Goal: Communication & Community: Answer question/provide support

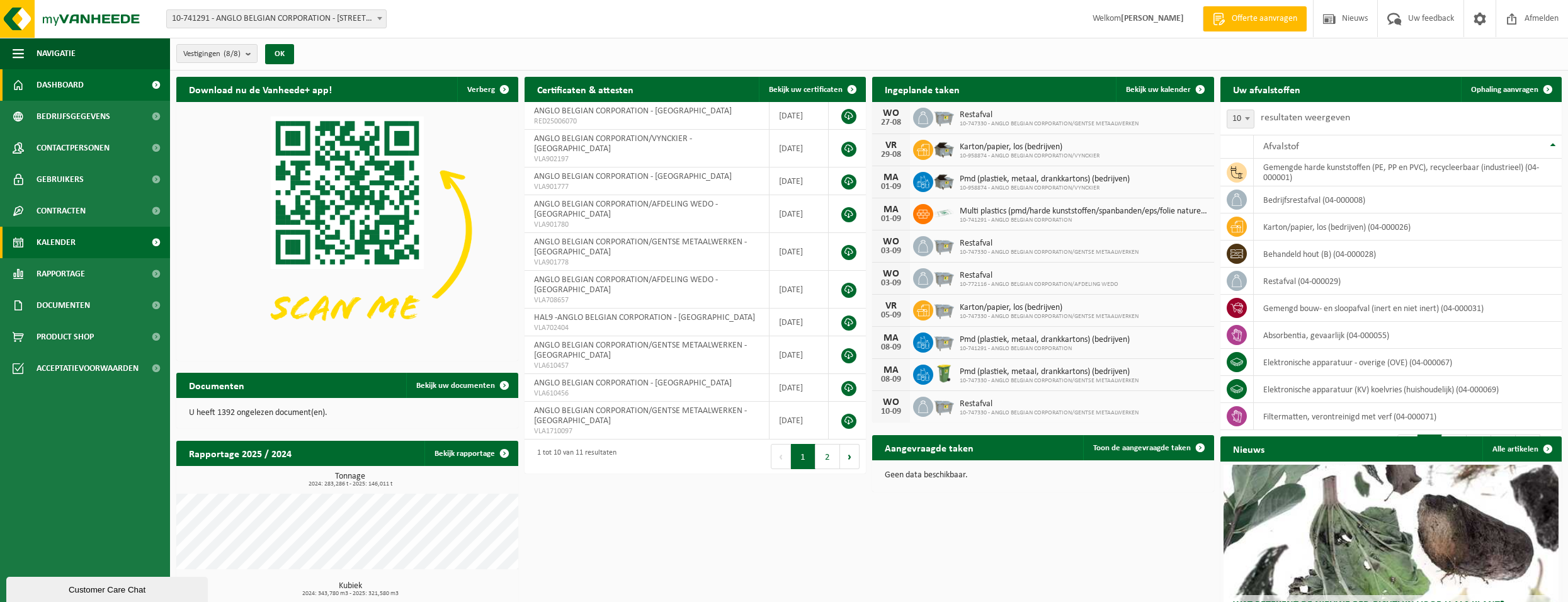
click at [59, 244] on span "Kalender" at bounding box center [55, 242] width 39 height 31
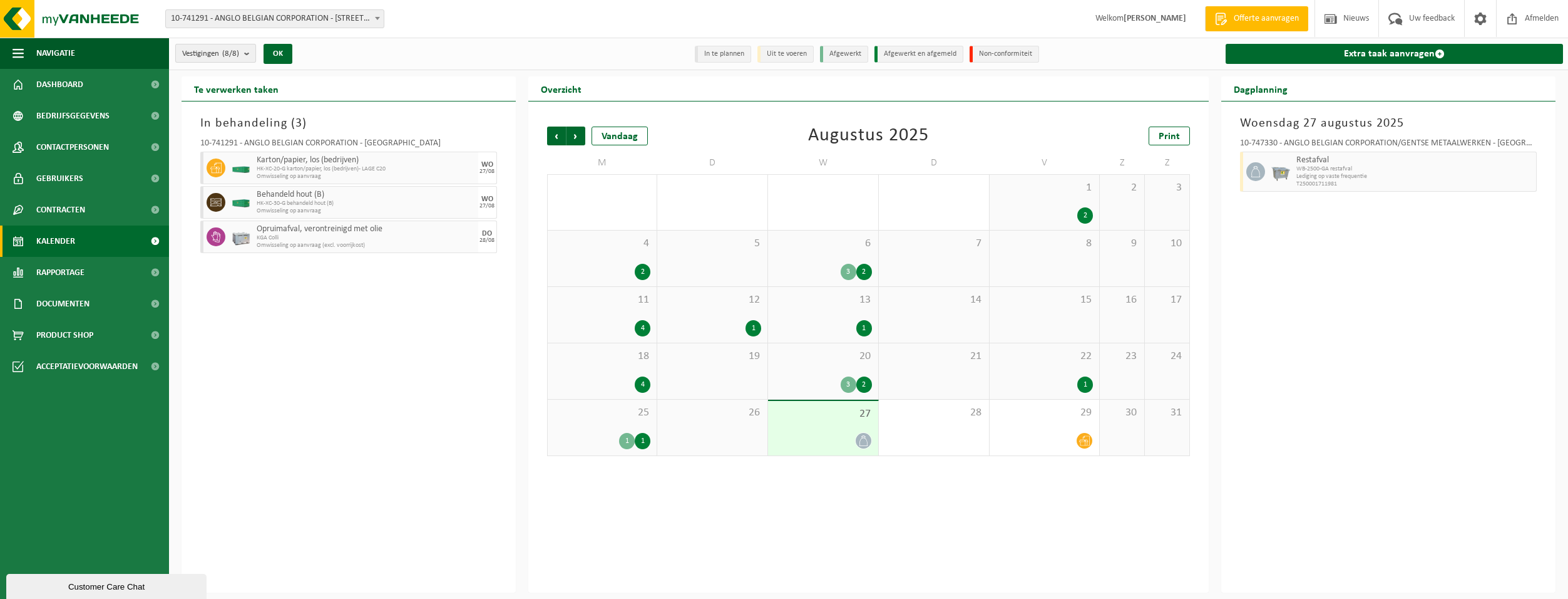
click at [236, 53] on count "(8/8)" at bounding box center [231, 52] width 17 height 8
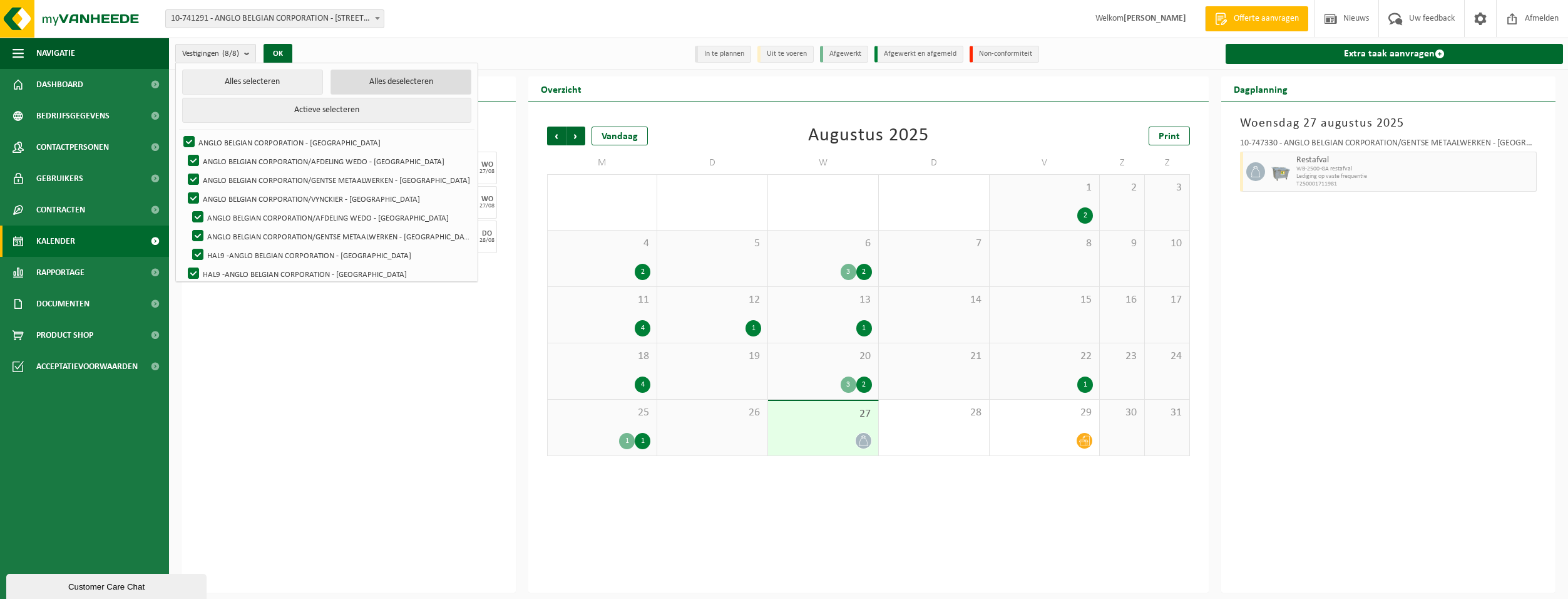
click at [376, 81] on button "Alles deselecteren" at bounding box center [401, 82] width 141 height 25
checkbox input "false"
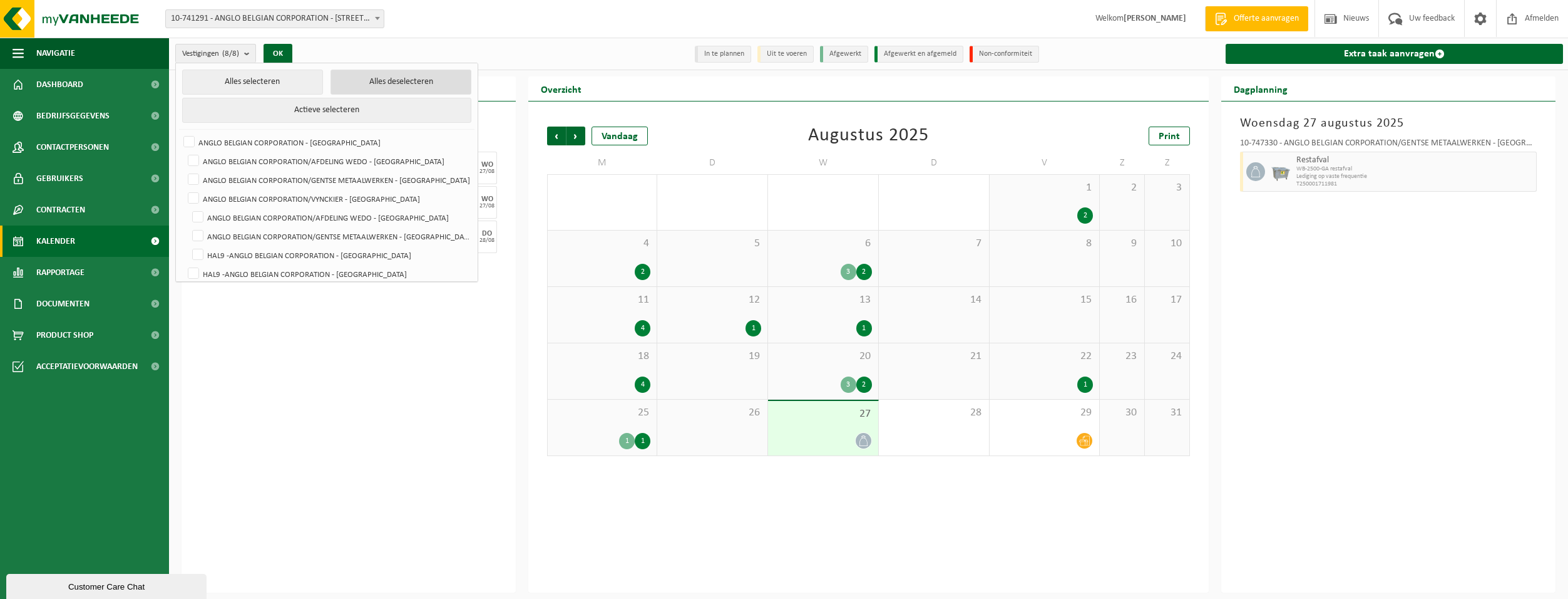
checkbox input "false"
click at [200, 196] on label "ANGLO BELGIAN CORPORATION/VYNCKIER - [GEOGRAPHIC_DATA]" at bounding box center [328, 199] width 286 height 19
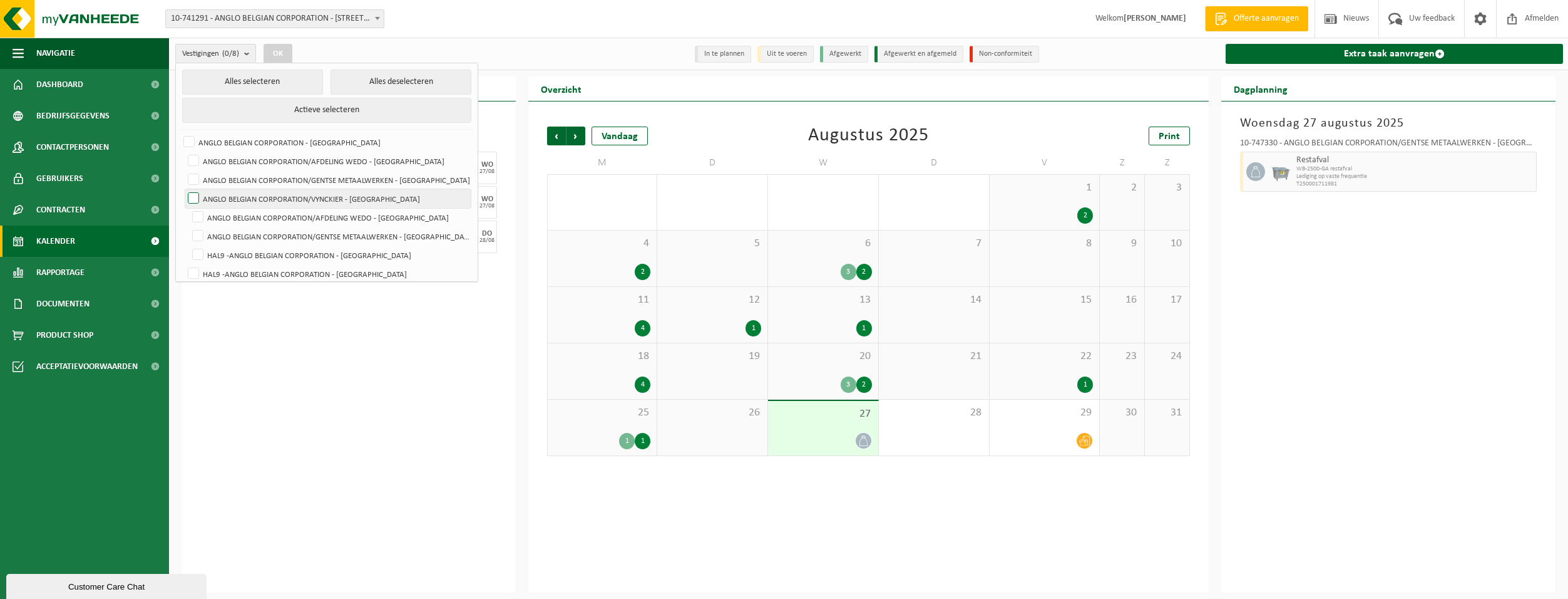
click at [183, 189] on input "ANGLO BELGIAN CORPORATION/VYNCKIER - [GEOGRAPHIC_DATA]" at bounding box center [183, 188] width 1 height 1
checkbox input "true"
click at [332, 344] on div "In behandeling ( 3 ) 10-741291 - ANGLO BELGIAN CORPORATION - GENT Karton/papier…" at bounding box center [348, 347] width 335 height 491
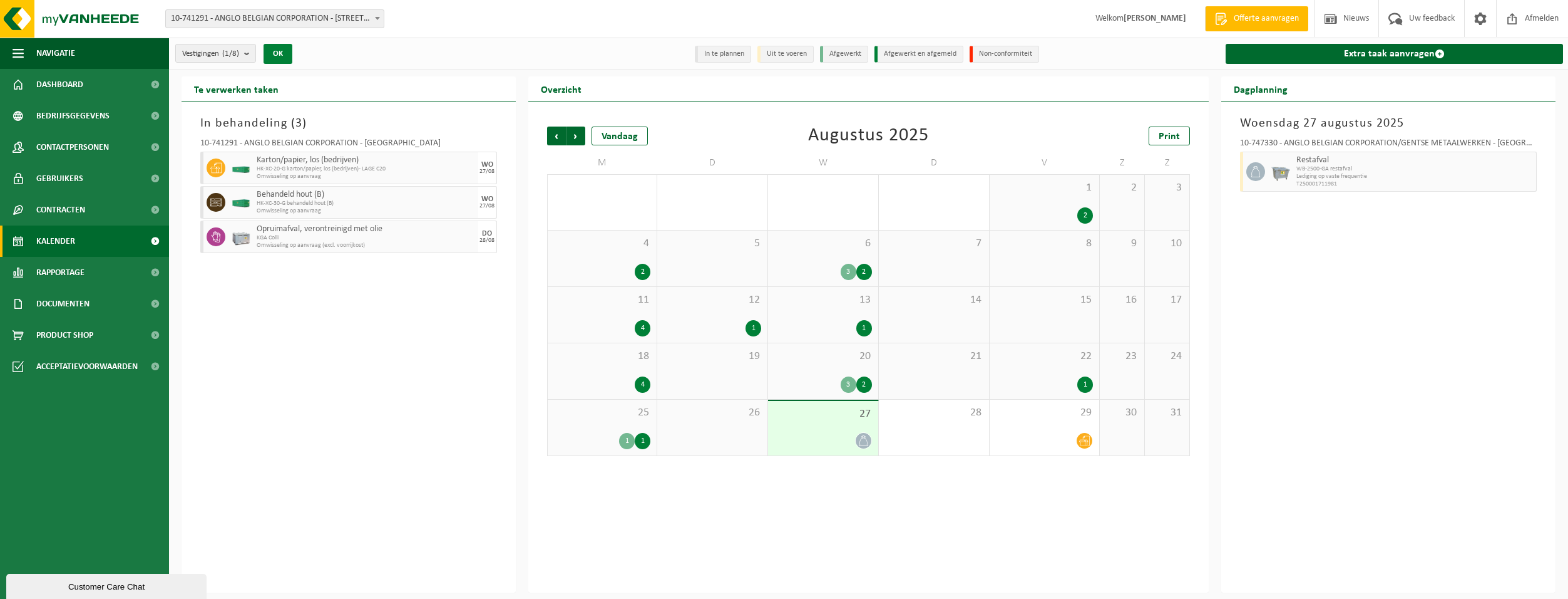
click at [279, 55] on button "OK" at bounding box center [277, 53] width 28 height 20
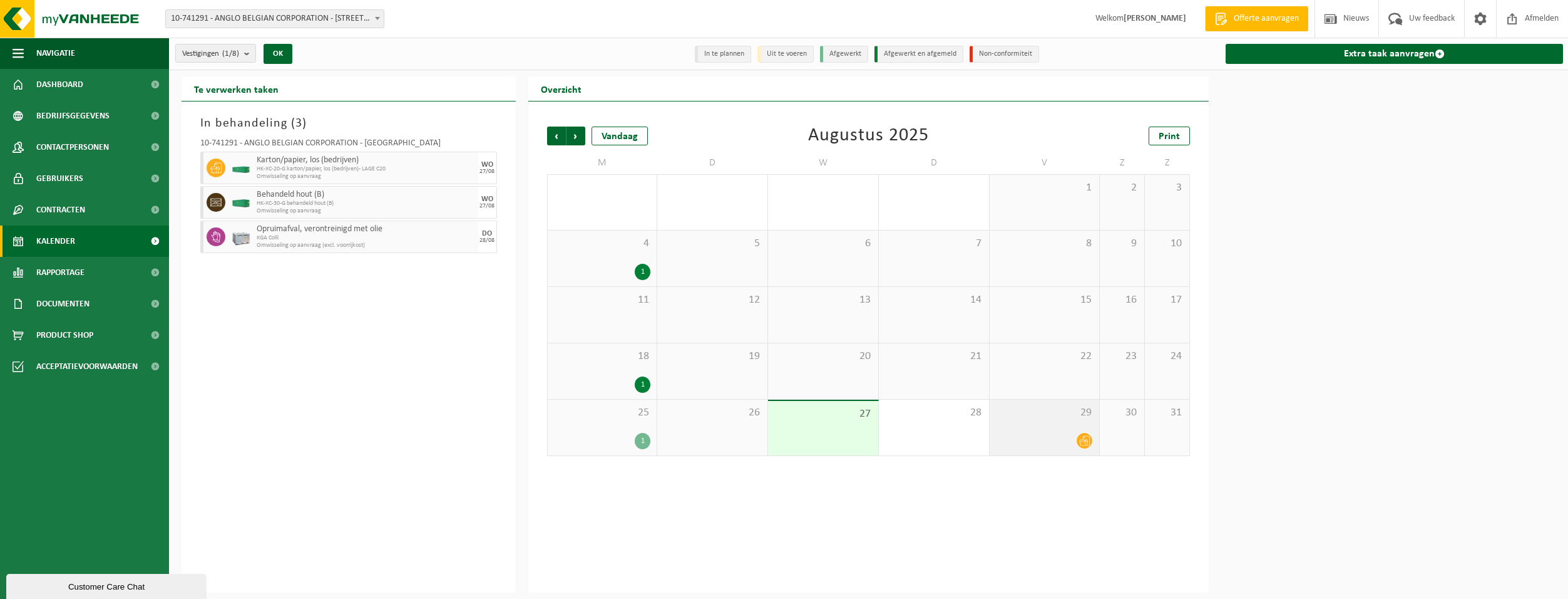
click at [1085, 441] on icon at bounding box center [1085, 442] width 10 height 10
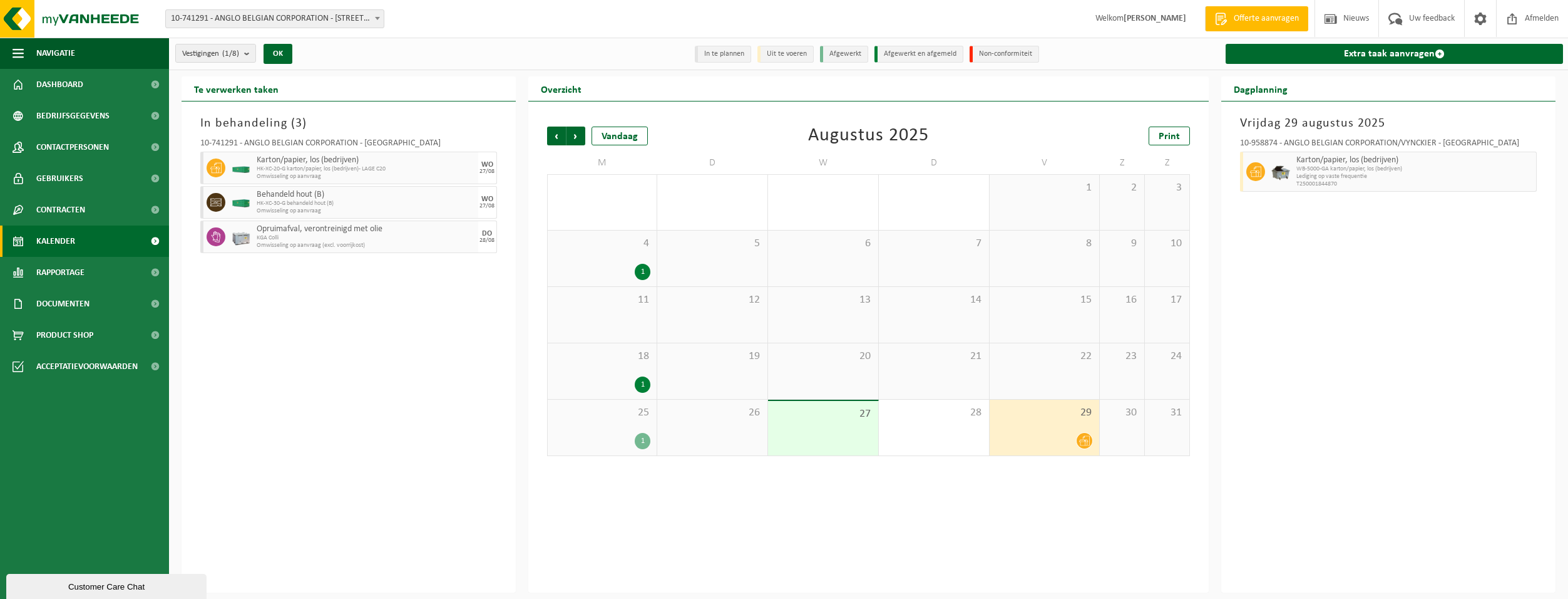
click at [1051, 429] on div "29" at bounding box center [1045, 427] width 110 height 56
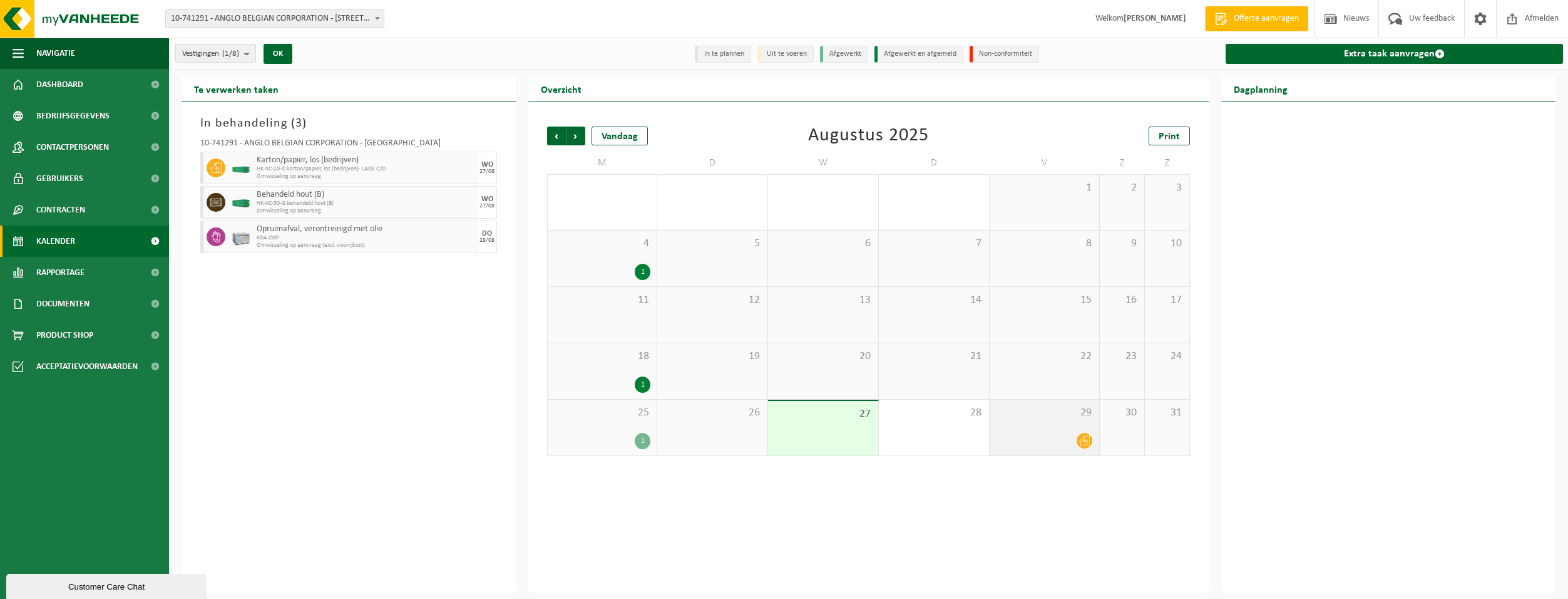
click at [1051, 429] on div "29" at bounding box center [1045, 427] width 110 height 56
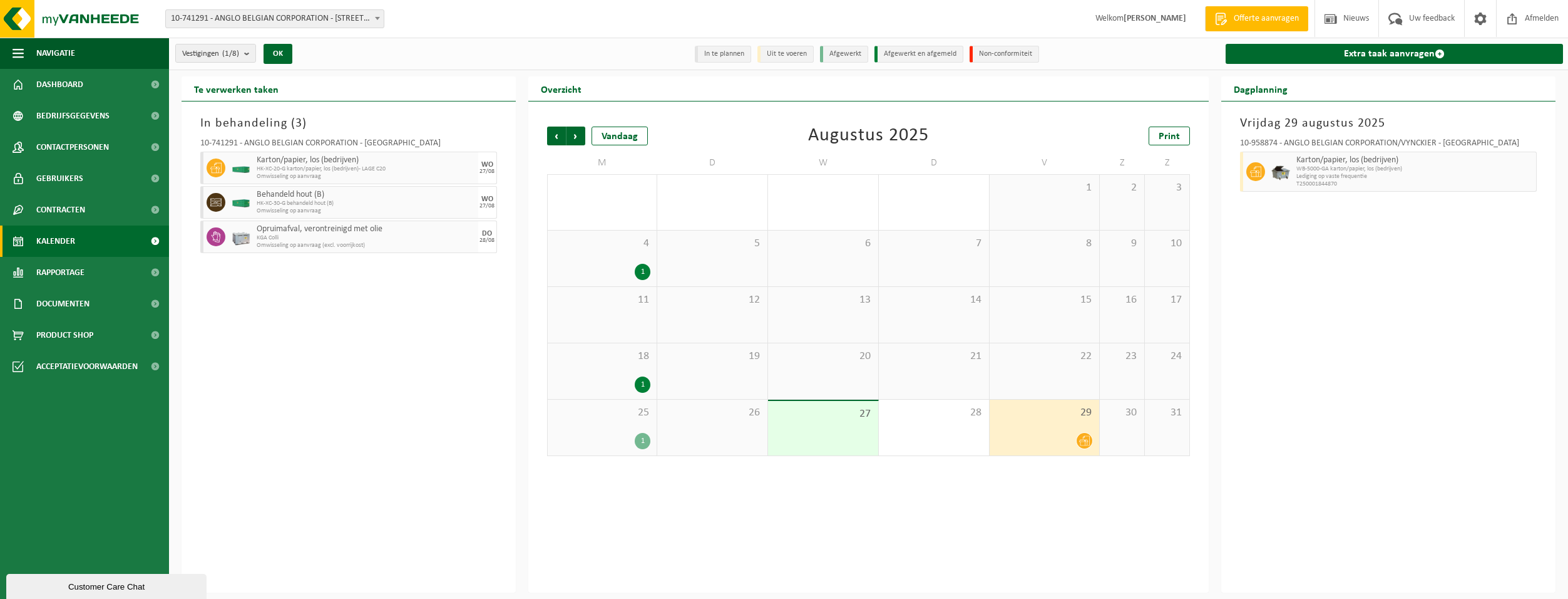
click at [1089, 441] on icon at bounding box center [1085, 441] width 10 height 10
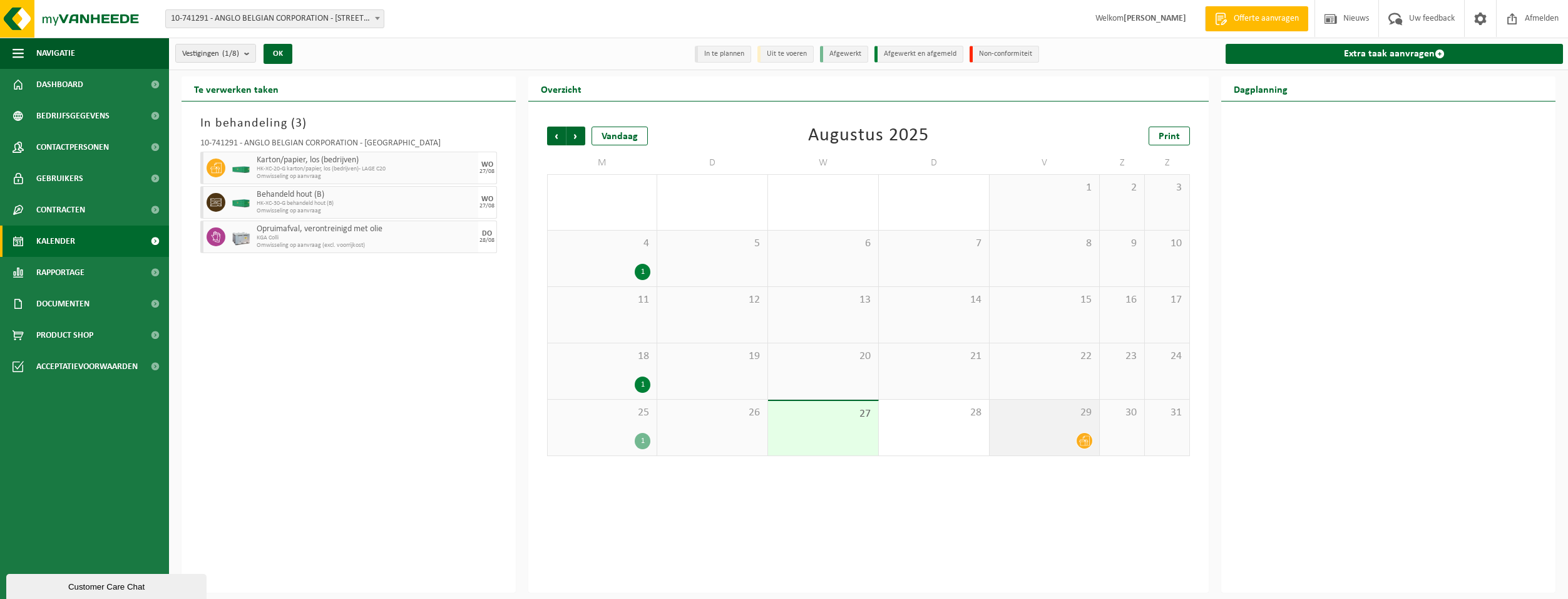
click at [1089, 441] on icon at bounding box center [1085, 441] width 10 height 10
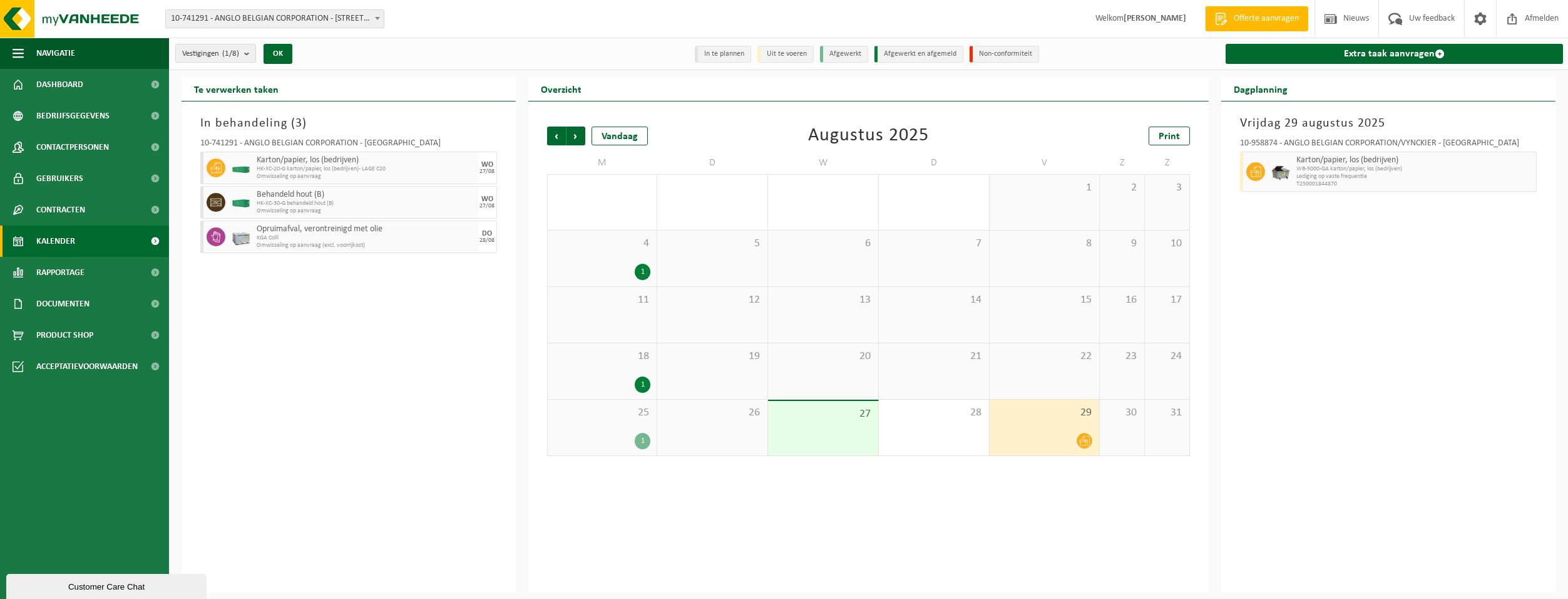
click at [79, 589] on div "Customer Care Chat" at bounding box center [106, 586] width 181 height 9
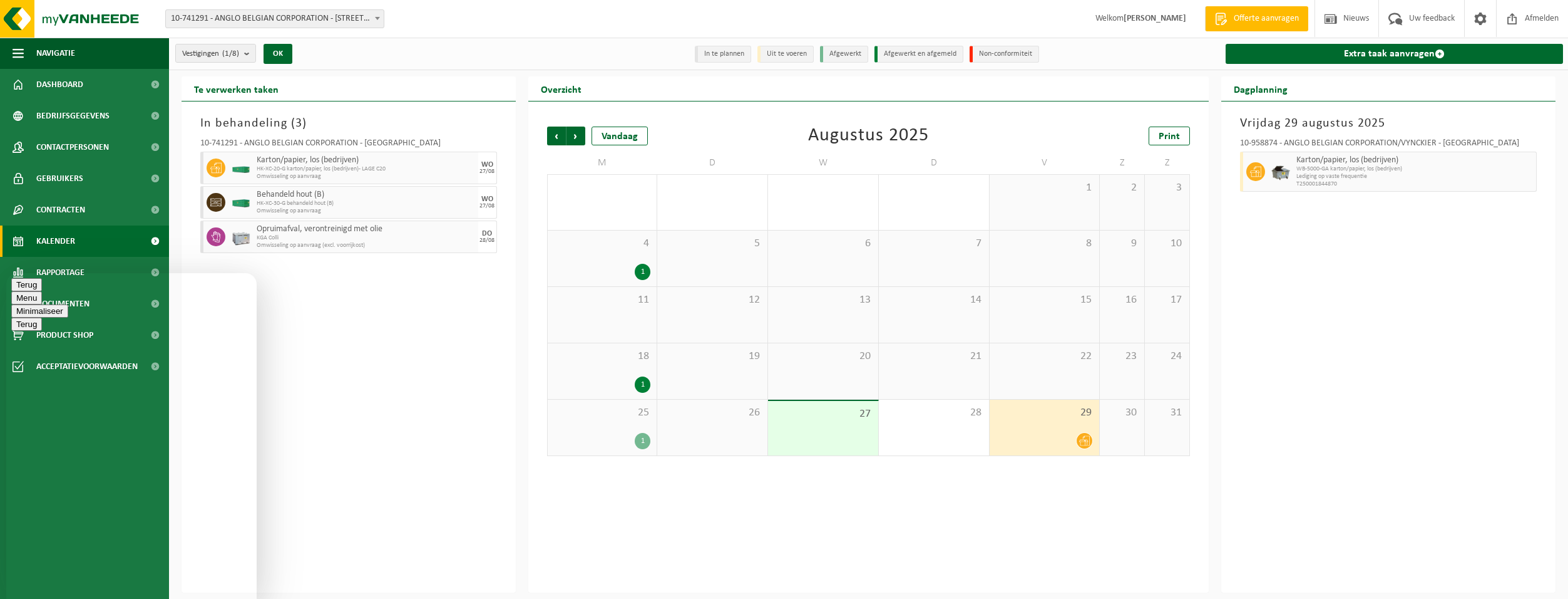
click at [6, 273] on div "Beoordeel deze chat Upload bestand Emoji invoeren" at bounding box center [6, 273] width 0 height 0
click at [6, 273] on textarea at bounding box center [6, 273] width 0 height 0
type textarea "Goeiemorgen!"
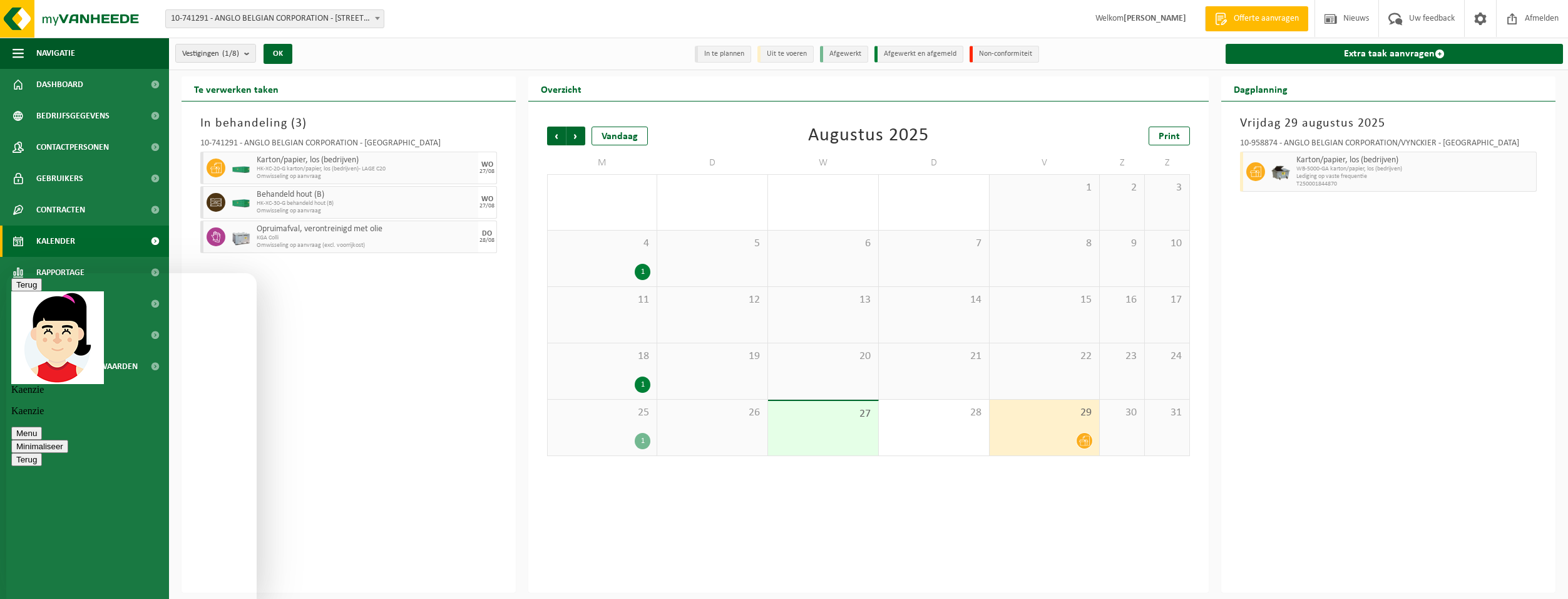
type textarea "graag zou ik de frequentie van een ophaling wijzigen, kan ik hiervoor bij jou t…"
click at [6, 273] on div "Beoordeel deze chat Upload bestand Emoji invoeren" at bounding box center [6, 273] width 0 height 0
click at [6, 273] on textarea at bounding box center [6, 273] width 0 height 0
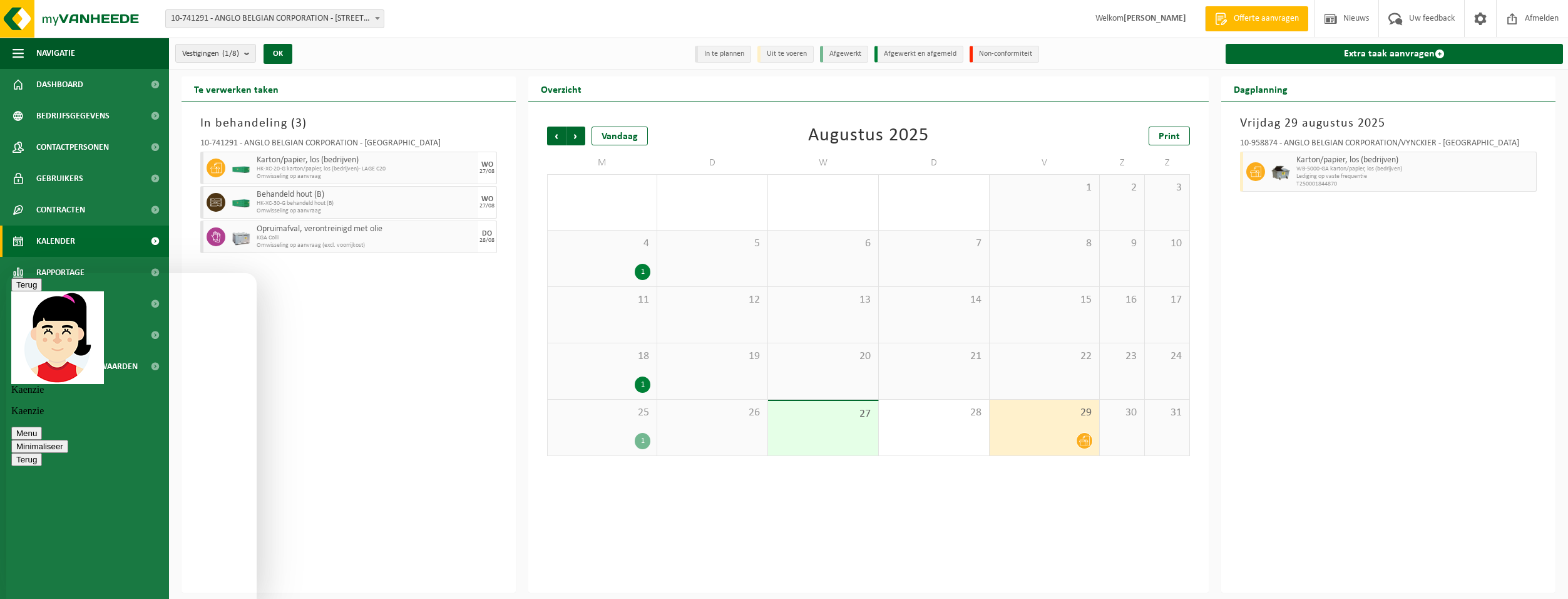
type textarea "het gaat over papier en karton op onze site vynckier"
drag, startPoint x: 1241, startPoint y: 142, endPoint x: 1480, endPoint y: 147, distance: 239.1
click at [1480, 147] on div "10-958874 - ANGLO BELGIAN CORPORATION/VYNCKIER - [GEOGRAPHIC_DATA]" at bounding box center [1388, 145] width 297 height 13
copy div "10-958874 - ANGLO BELGIAN CORPORATION/VYNCKIER - [GEOGRAPHIC_DATA]"
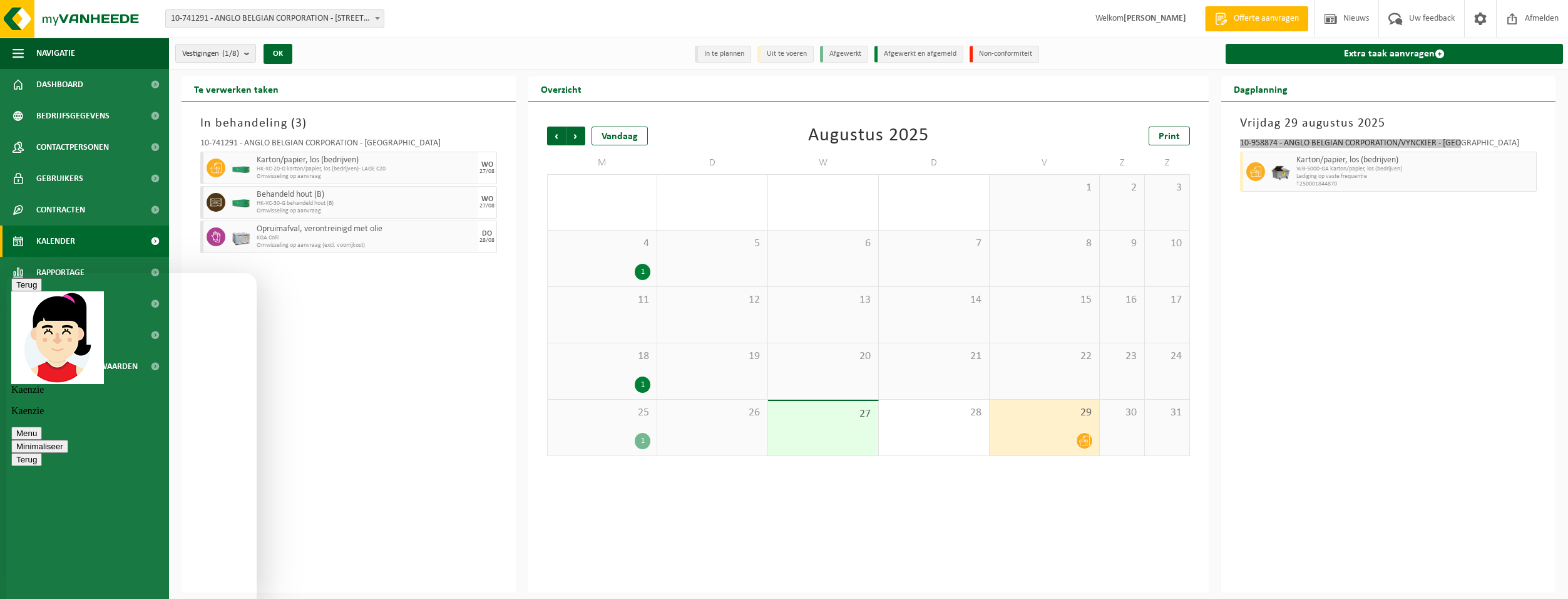
click at [6, 273] on textarea at bounding box center [6, 273] width 0 height 0
paste textarea "10-958874 - ANGLO BELGIAN CORPORATION/VYNCKIER - [GEOGRAPHIC_DATA]"
type textarea "10-958874 - ANGLO BELGIAN CORPORATION/VYNCKIER - [GEOGRAPHIC_DATA]"
click at [6, 273] on textarea at bounding box center [6, 273] width 0 height 0
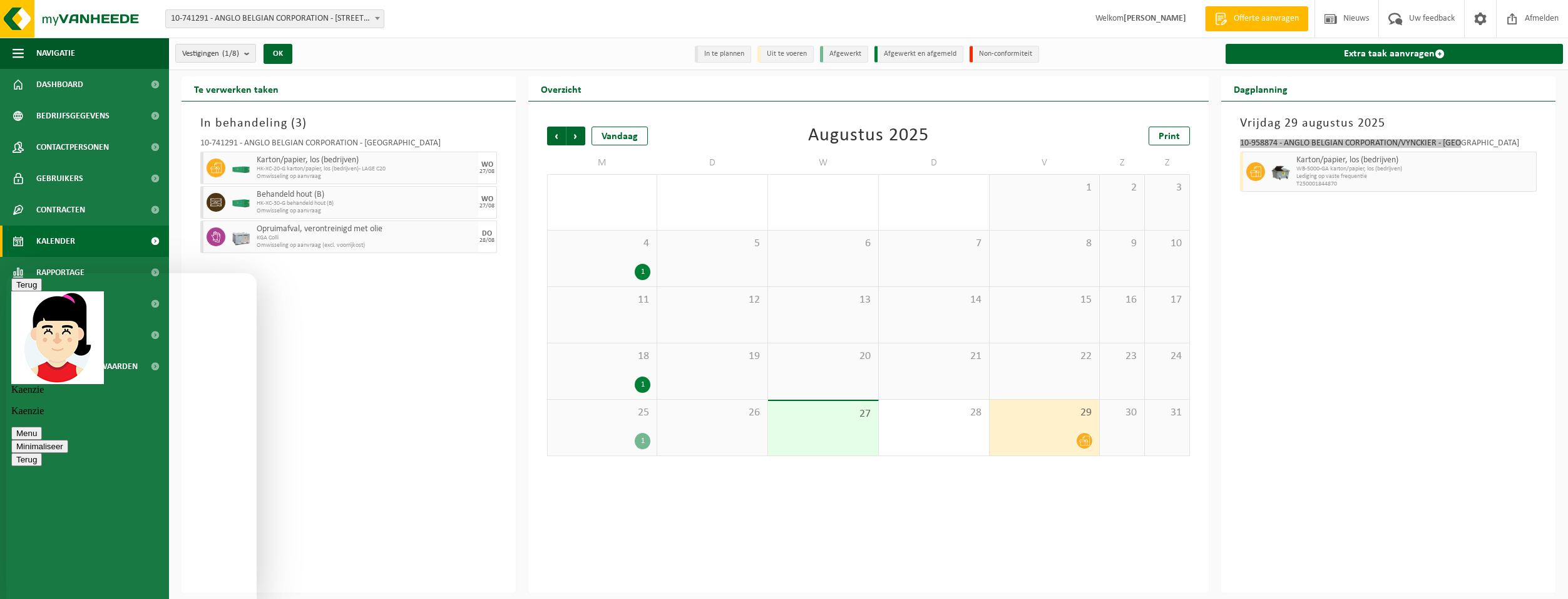
scroll to position [141, 0]
type textarea "nu staat deze op 4wekelijks denk ik, dat zou 2wekelijks moeten worden. Volgende…"
click at [6, 273] on div "Beoordeel deze chat Upload bestand Emoji invoeren" at bounding box center [6, 273] width 0 height 0
click at [6, 273] on textarea at bounding box center [6, 273] width 0 height 0
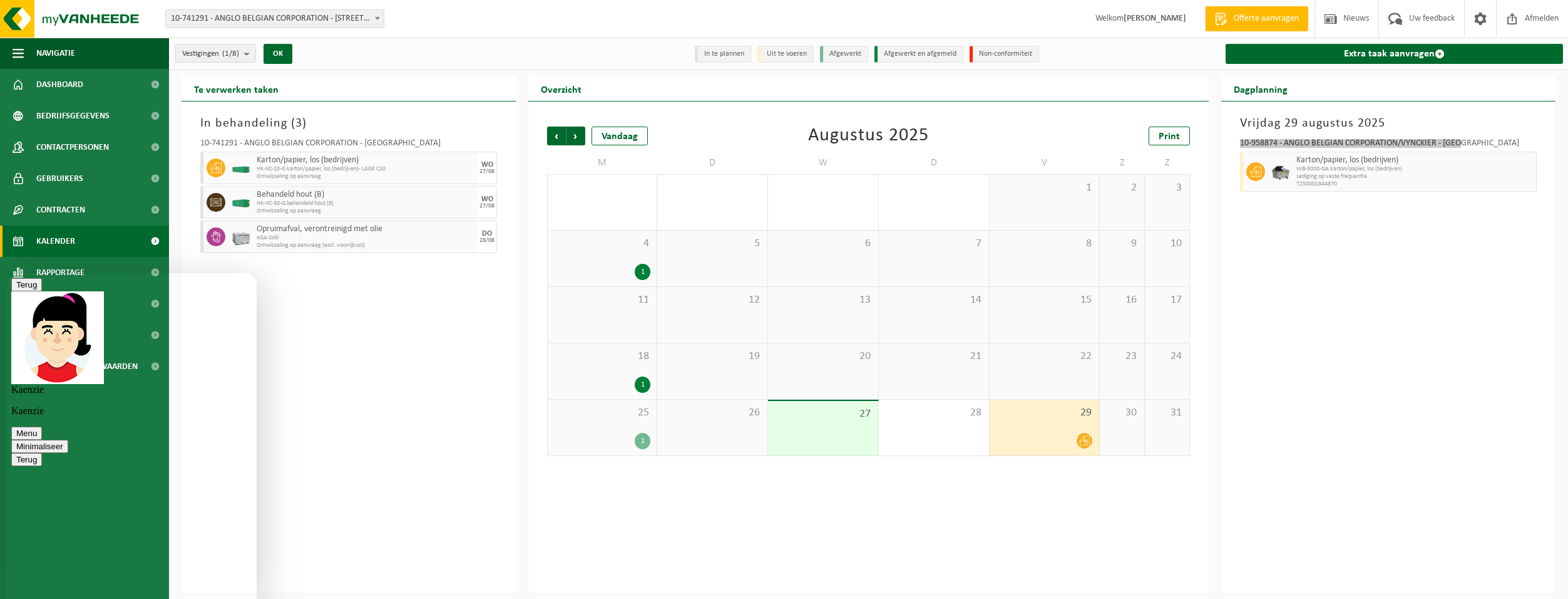
type textarea "super, dank je wel!"
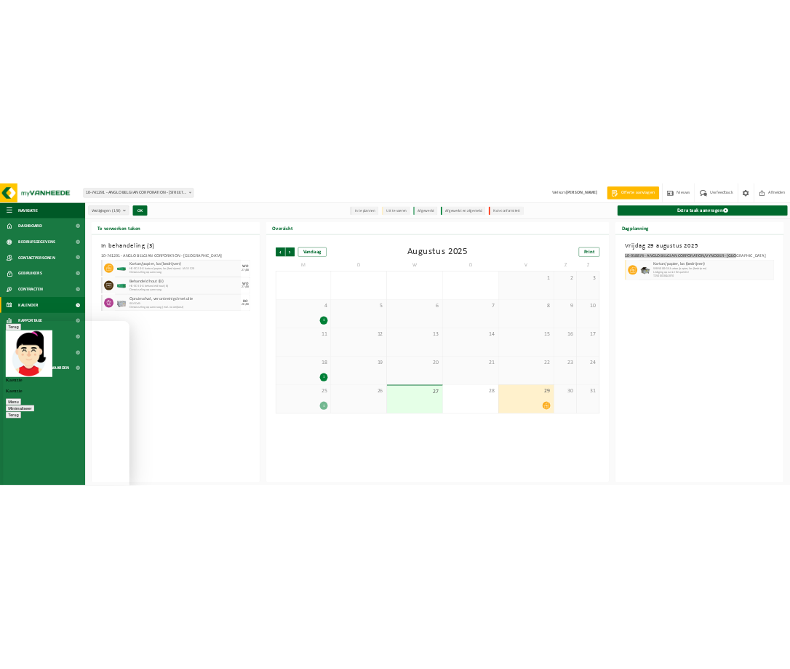
scroll to position [441, 0]
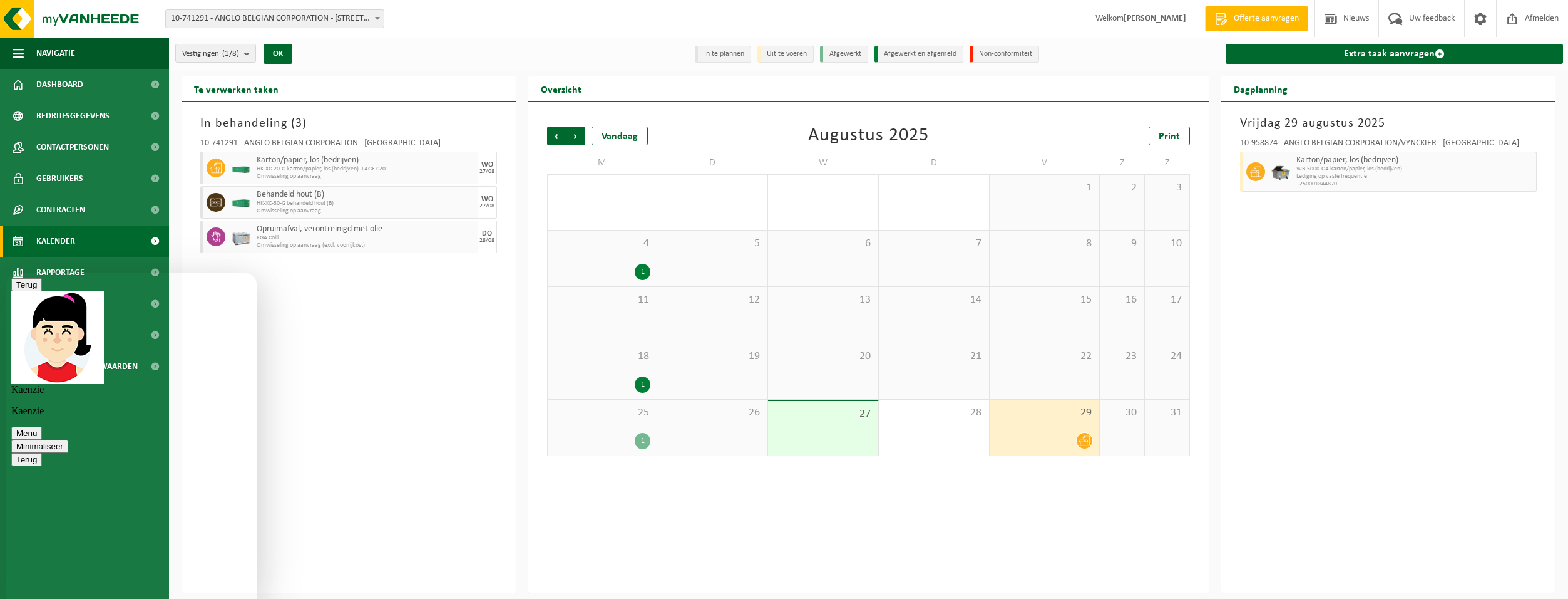
click at [437, 479] on div "In behandeling ( 3 ) 10-741291 - ANGLO BELGIAN CORPORATION - GENT Karton/papier…" at bounding box center [348, 347] width 335 height 491
click at [68, 440] on button "Minimaliseer" at bounding box center [40, 446] width 57 height 13
